Goal: Task Accomplishment & Management: Use online tool/utility

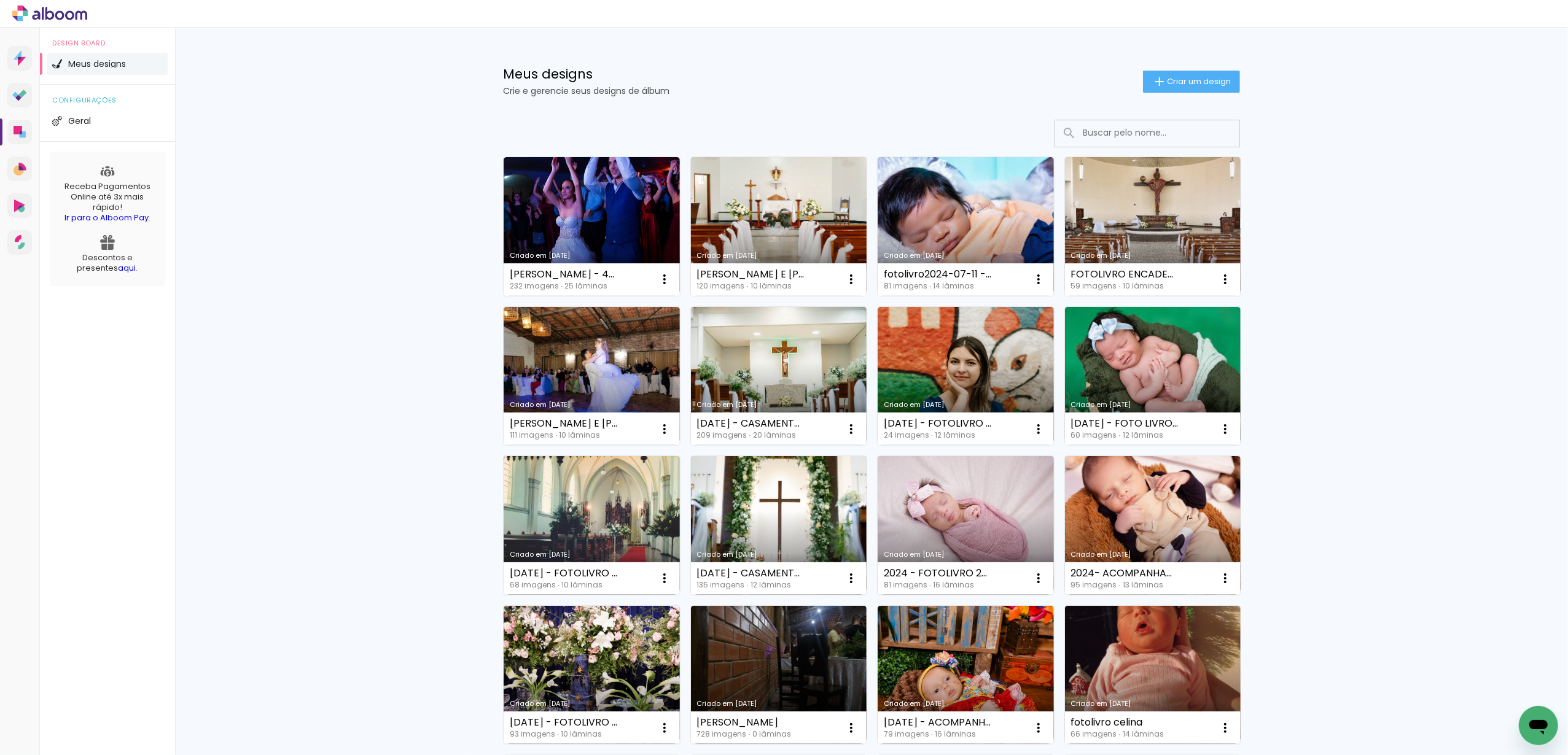
click at [798, 208] on link "Criado em [DATE]" at bounding box center [779, 227] width 176 height 139
click at [936, 27] on div at bounding box center [784, 14] width 1568 height 27
click at [727, 207] on link "Criado em [DATE]" at bounding box center [779, 227] width 176 height 139
click at [48, 14] on icon at bounding box center [49, 13] width 75 height 16
click at [48, 14] on quentale-app at bounding box center [784, 378] width 1568 height 755
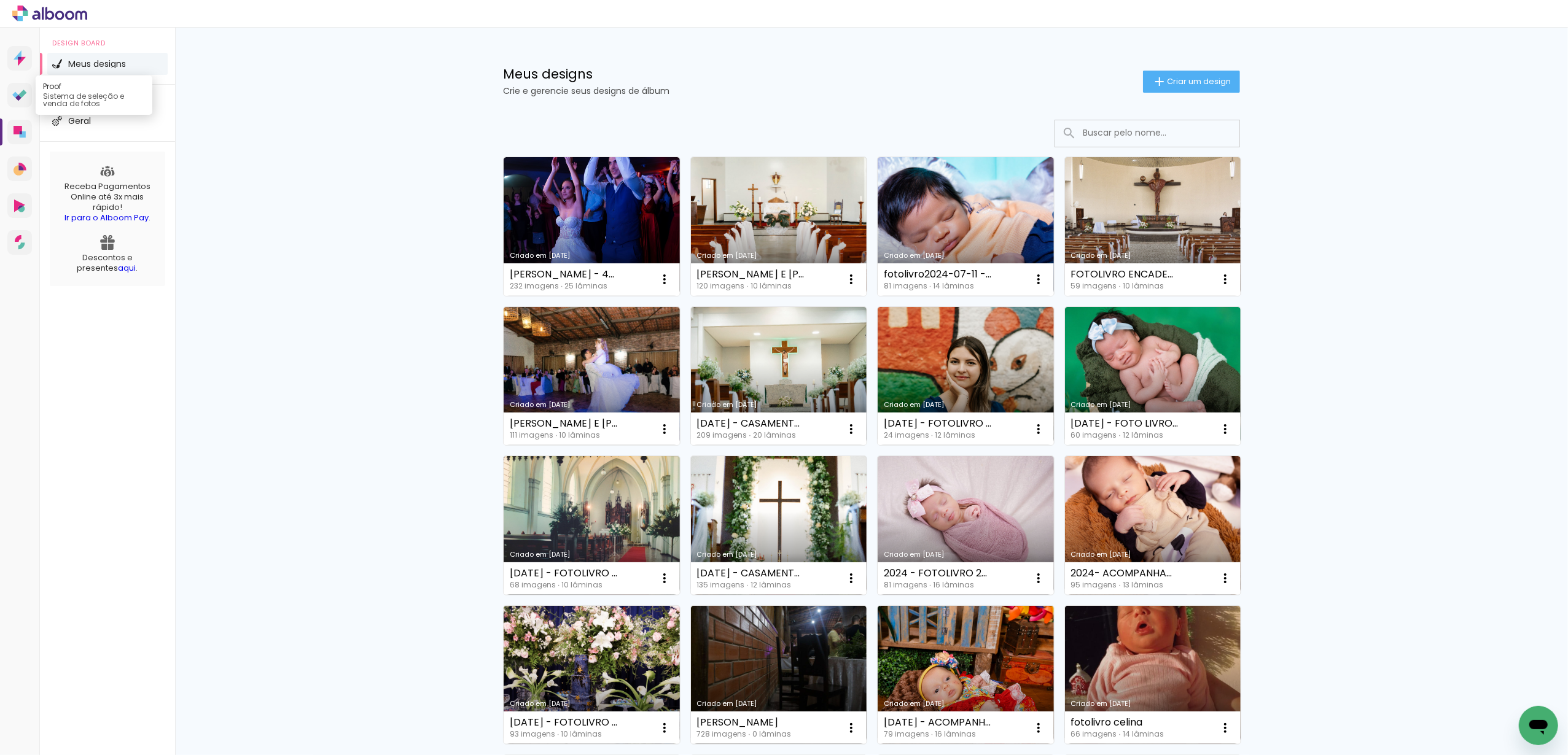
click at [26, 97] on icon at bounding box center [19, 95] width 15 height 12
